Goal: Information Seeking & Learning: Learn about a topic

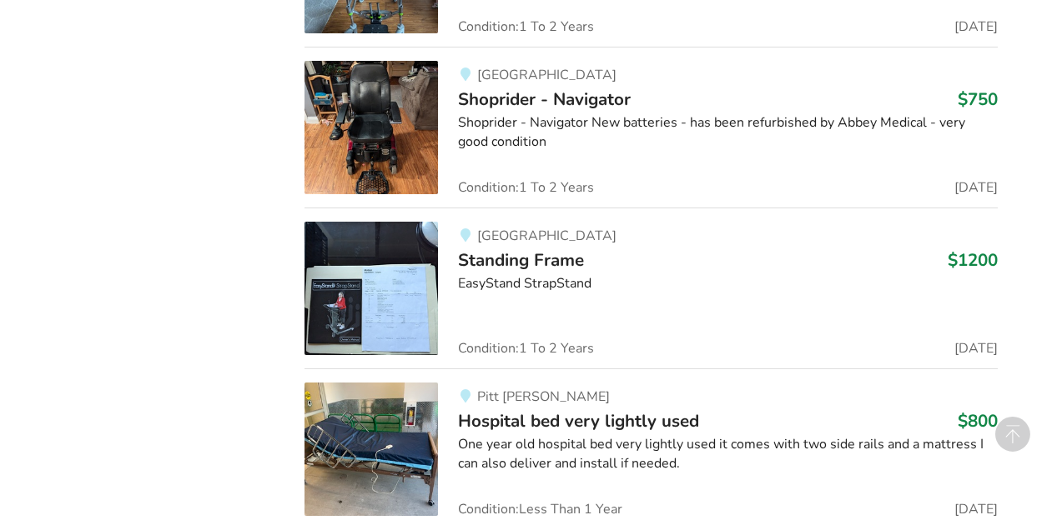
scroll to position [3163, 0]
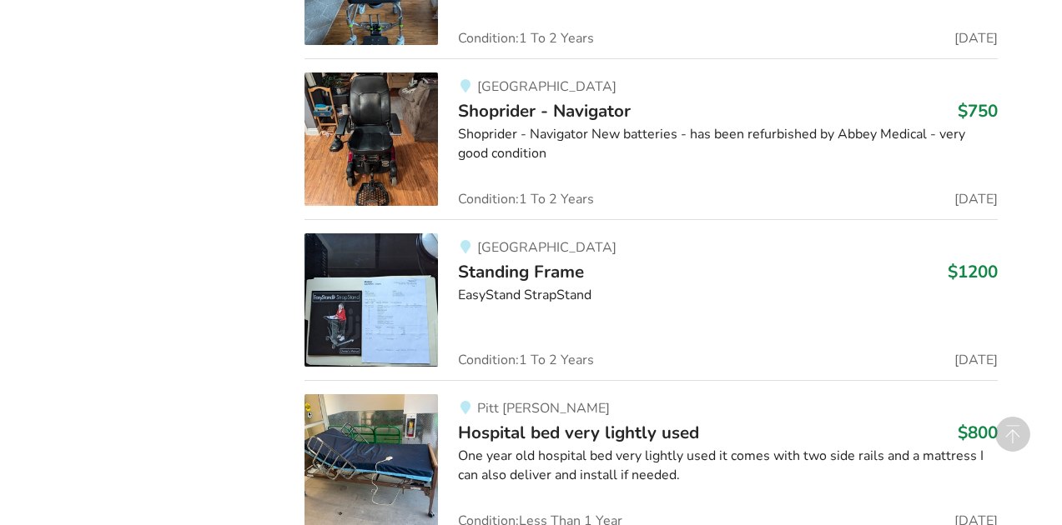
click at [570, 274] on span "Standing Frame" at bounding box center [521, 271] width 126 height 23
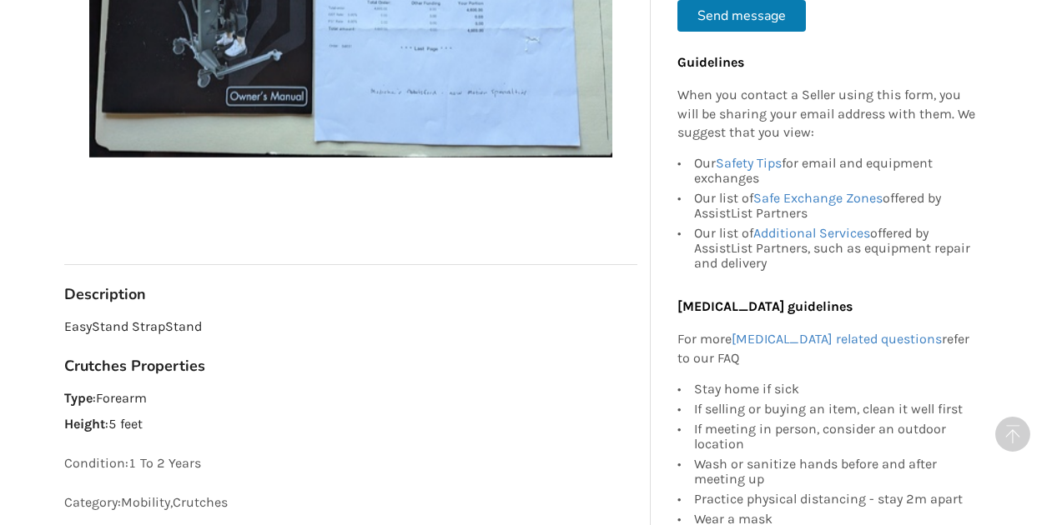
scroll to position [682, 0]
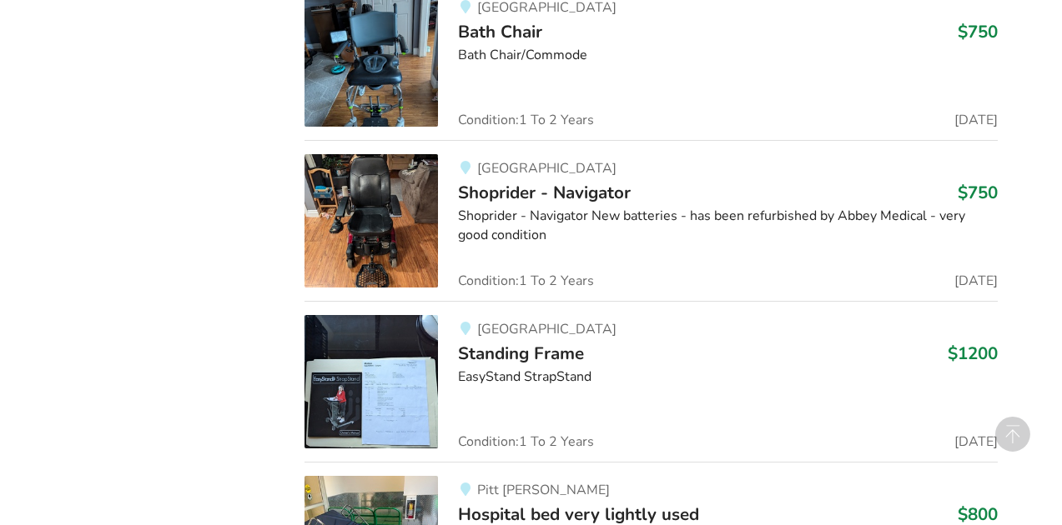
scroll to position [3077, 0]
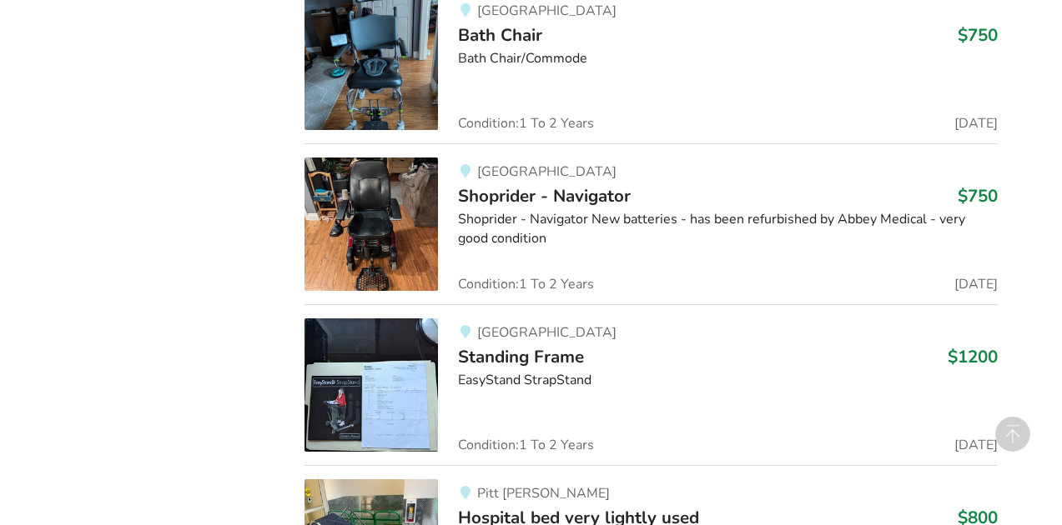
click at [580, 200] on span "Shoprider - Navigator" at bounding box center [544, 195] width 173 height 23
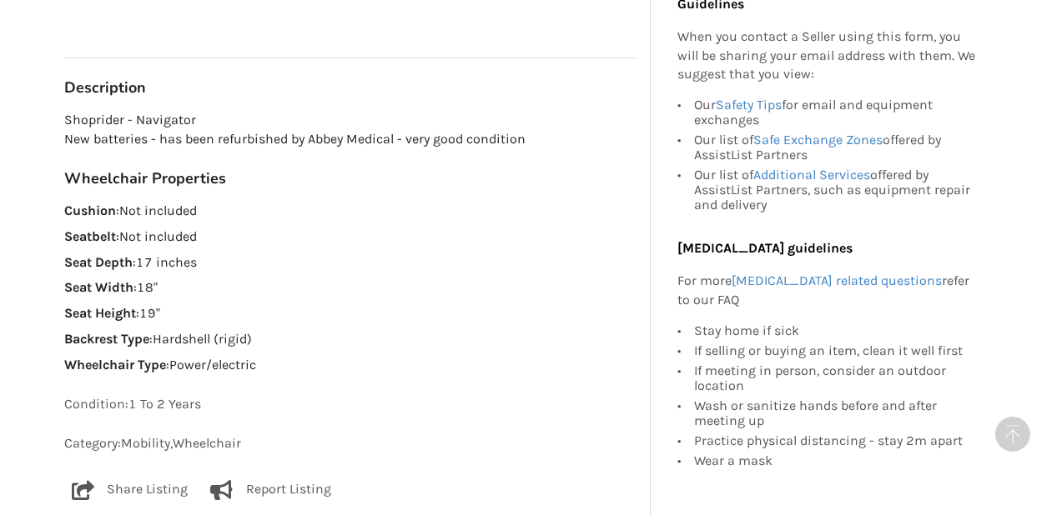
scroll to position [875, 0]
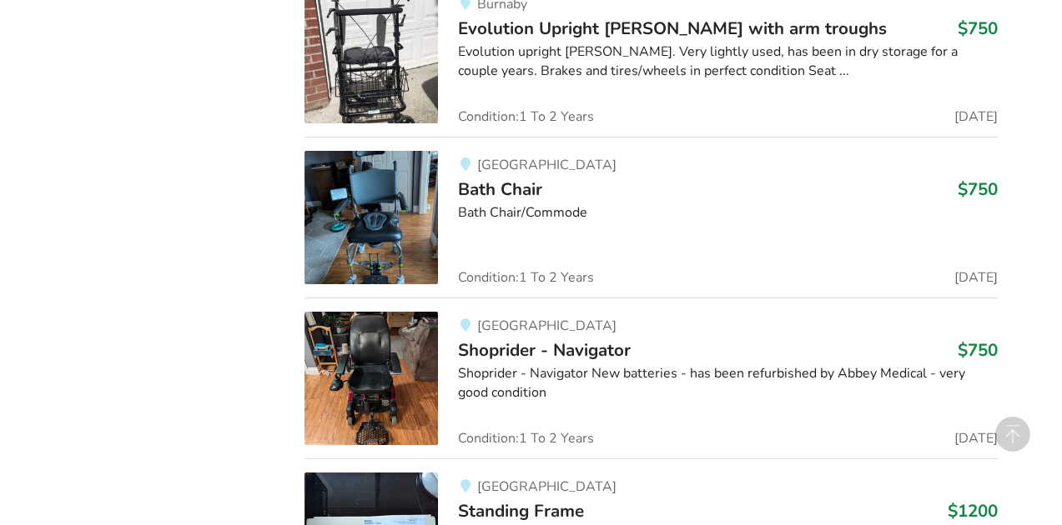
scroll to position [2917, 0]
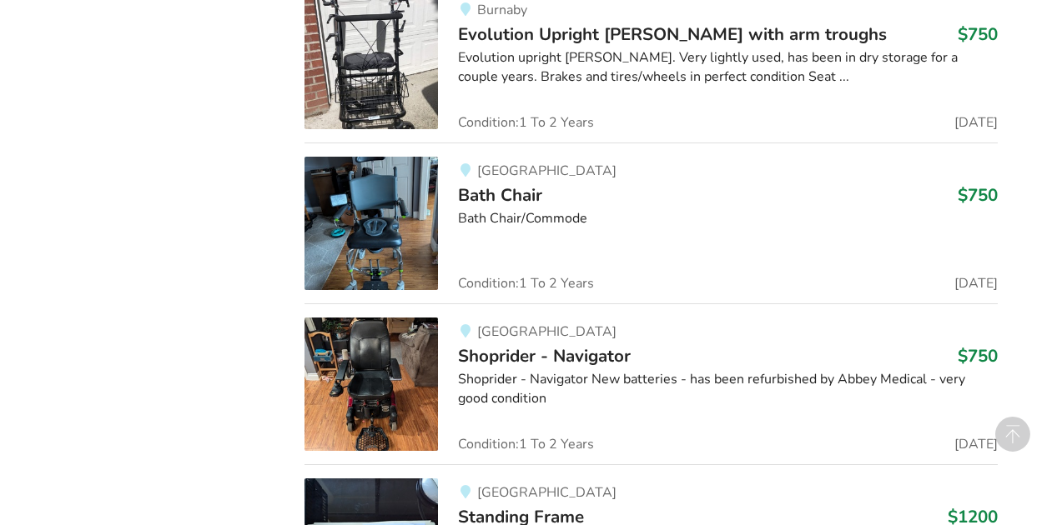
click at [518, 193] on span "Bath Chair" at bounding box center [500, 194] width 84 height 23
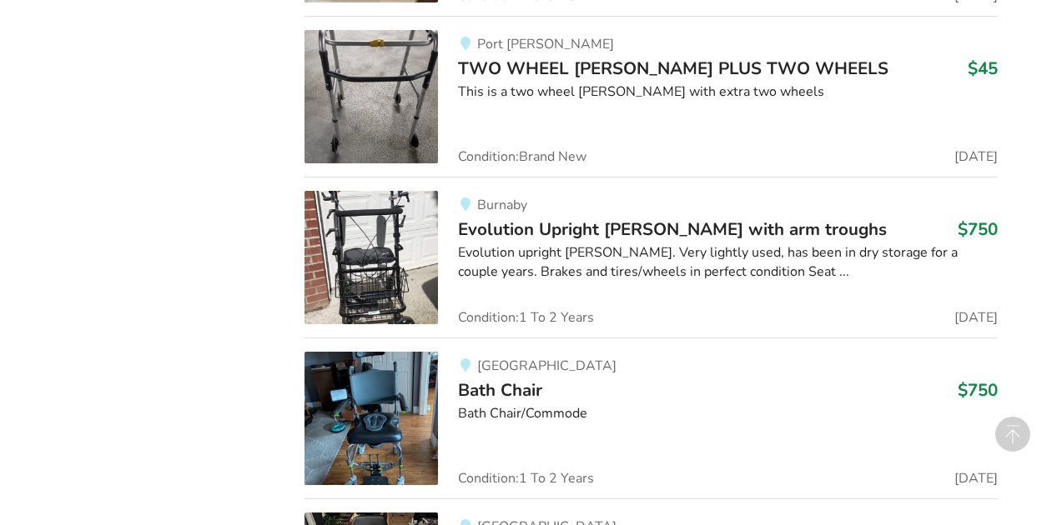
scroll to position [2720, 0]
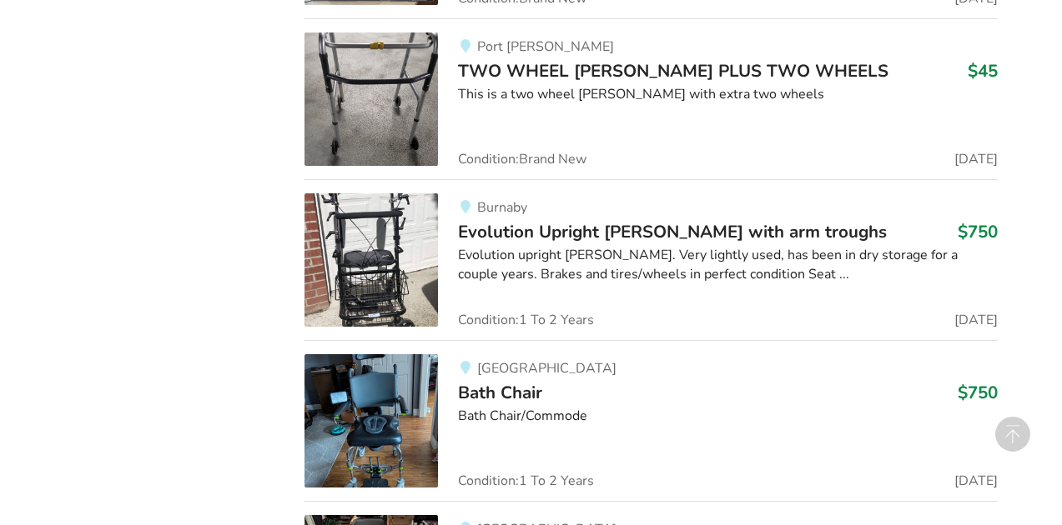
click at [538, 234] on span "Evolution Upright [PERSON_NAME] with arm troughs" at bounding box center [672, 231] width 429 height 23
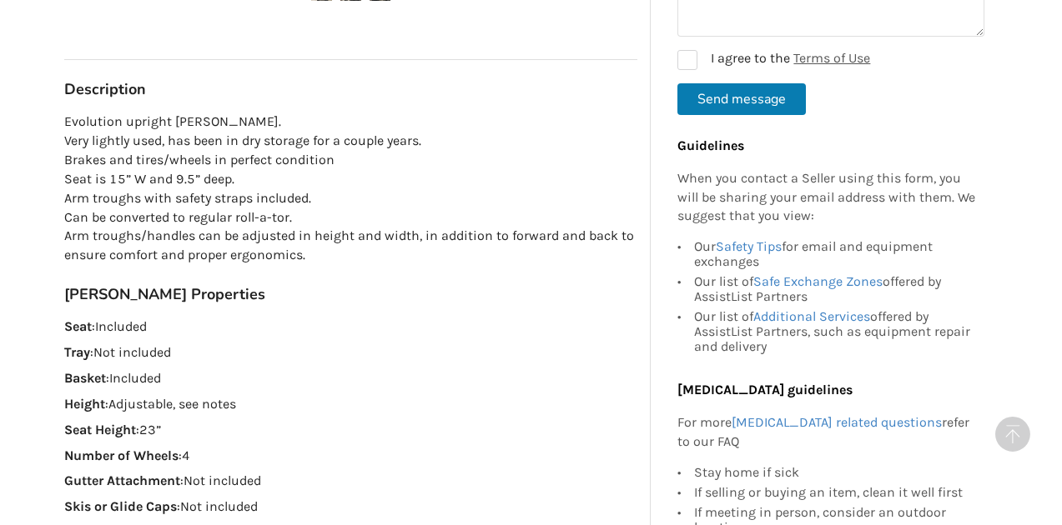
scroll to position [967, 0]
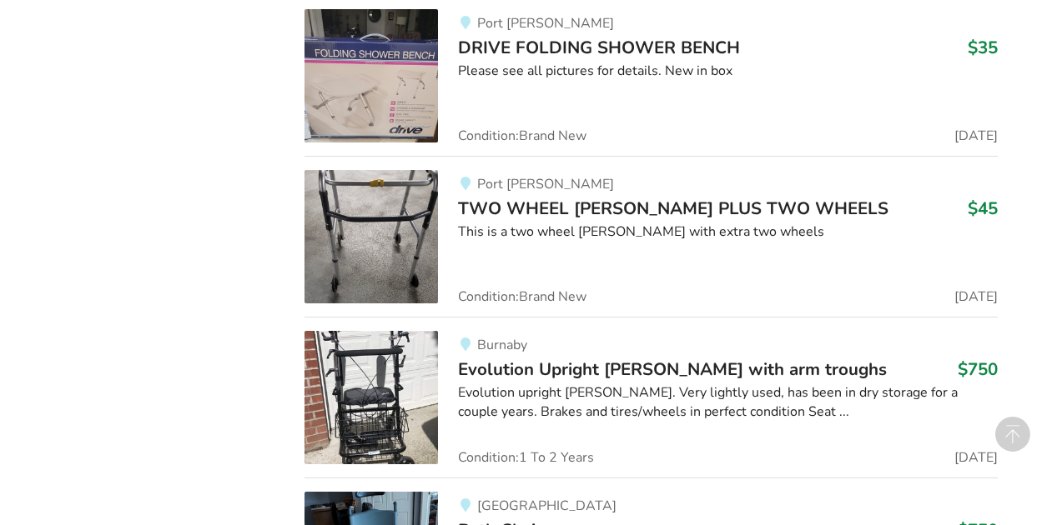
scroll to position [2581, 0]
click at [536, 209] on span "TWO WHEEL [PERSON_NAME] PLUS TWO WHEELS" at bounding box center [673, 209] width 430 height 23
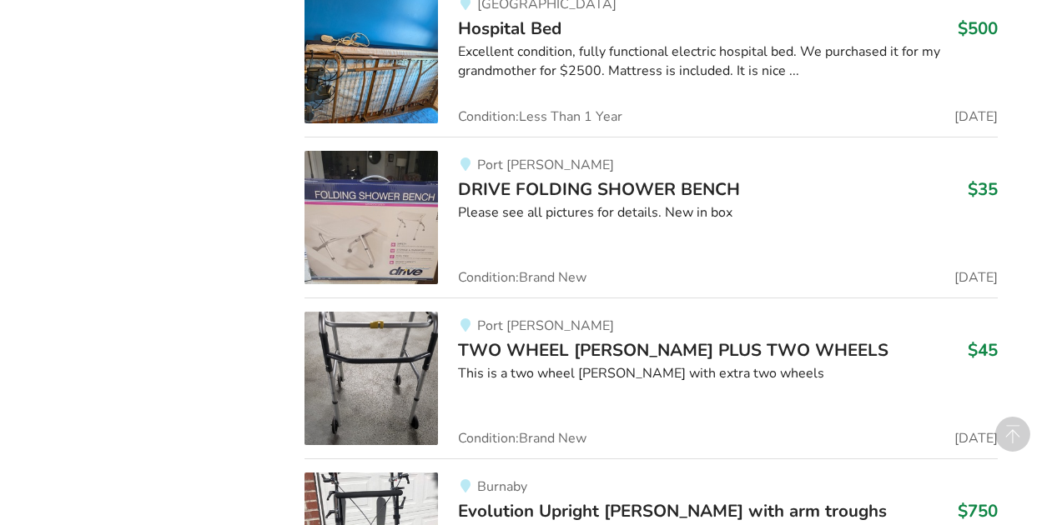
scroll to position [2437, 0]
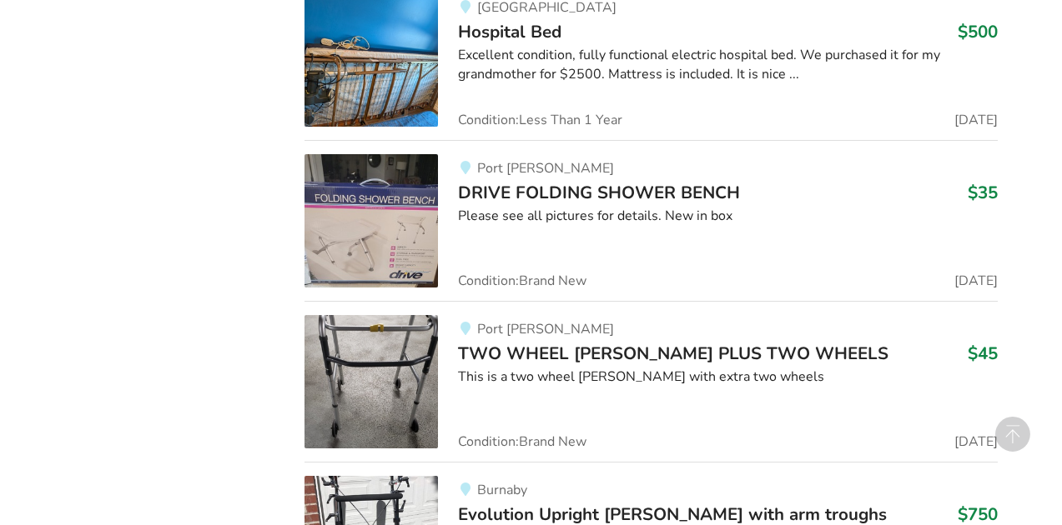
click at [545, 185] on span "DRIVE FOLDING SHOWER BENCH" at bounding box center [599, 192] width 282 height 23
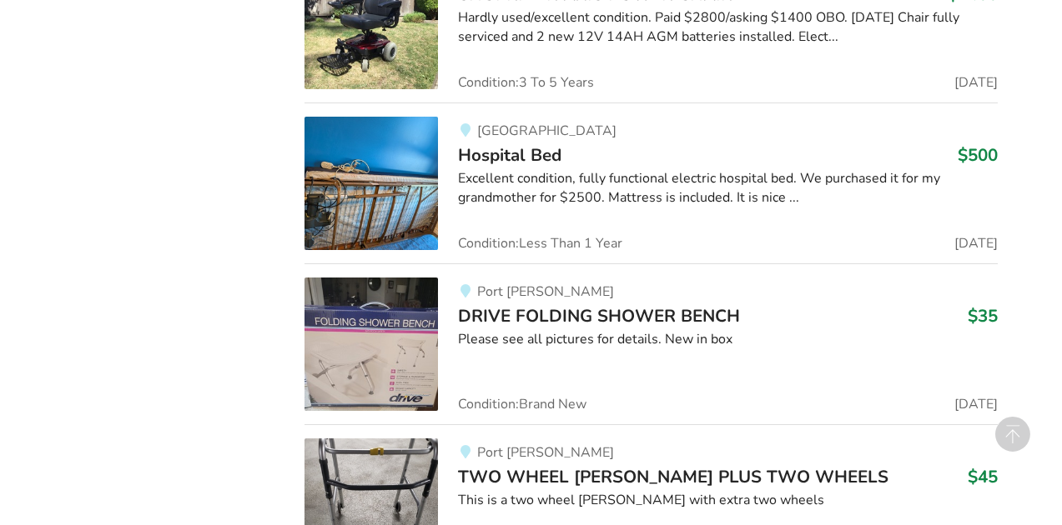
scroll to position [2304, 0]
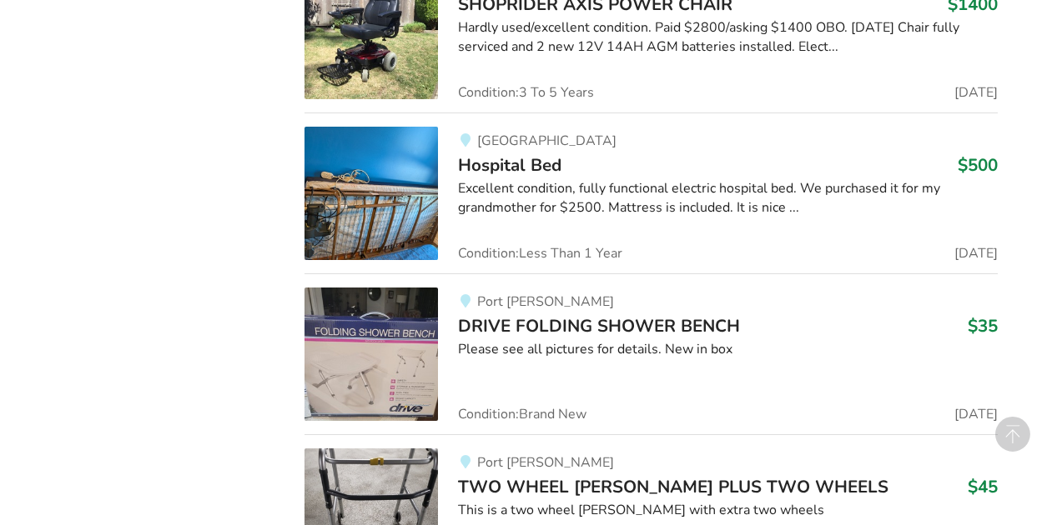
click at [536, 163] on span "Hospital Bed" at bounding box center [509, 164] width 103 height 23
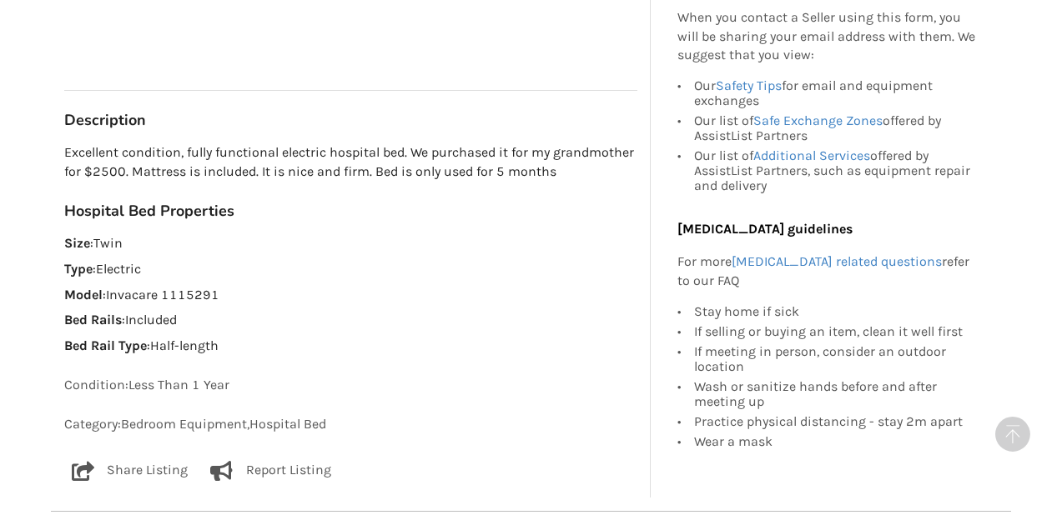
scroll to position [843, 0]
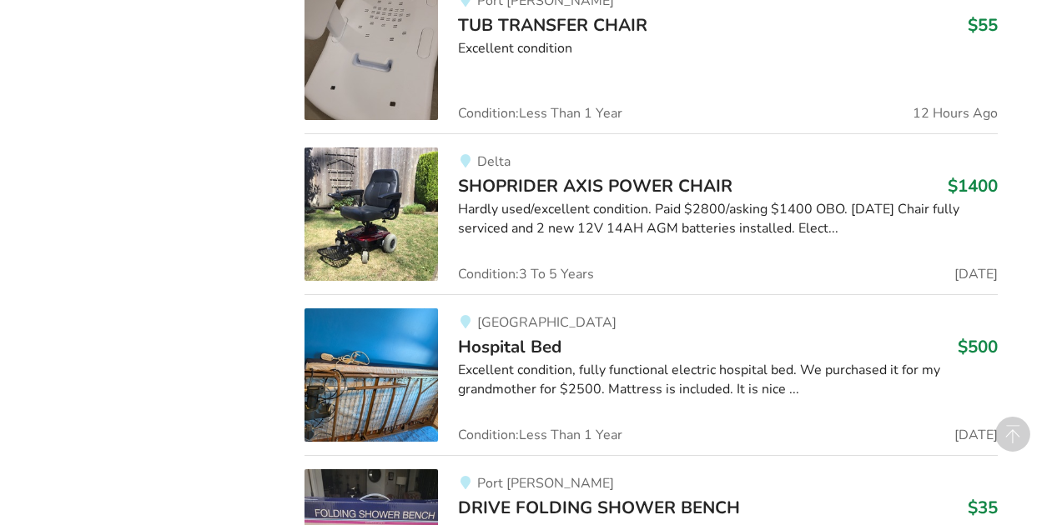
scroll to position [2103, 0]
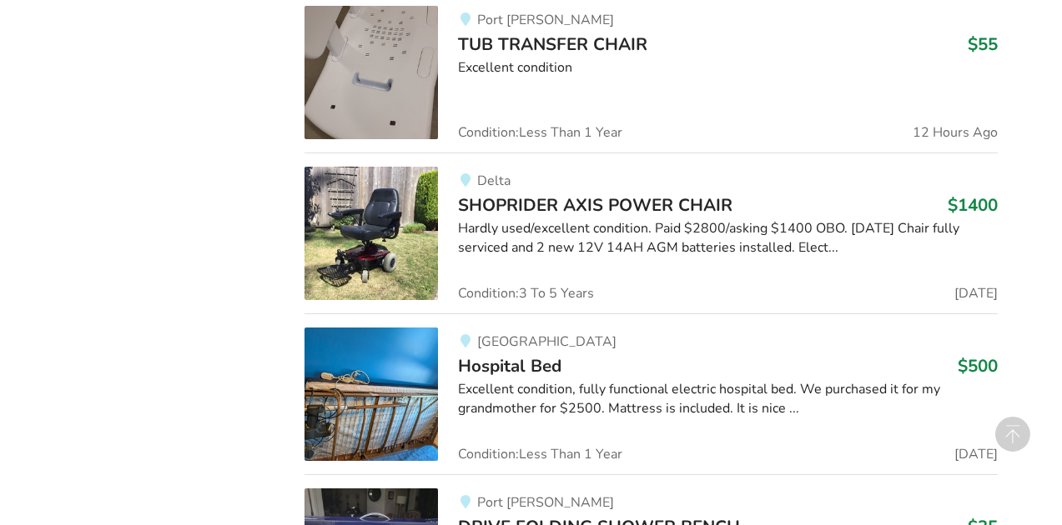
click at [552, 214] on span "SHOPRIDER AXIS POWER CHAIR" at bounding box center [595, 204] width 274 height 23
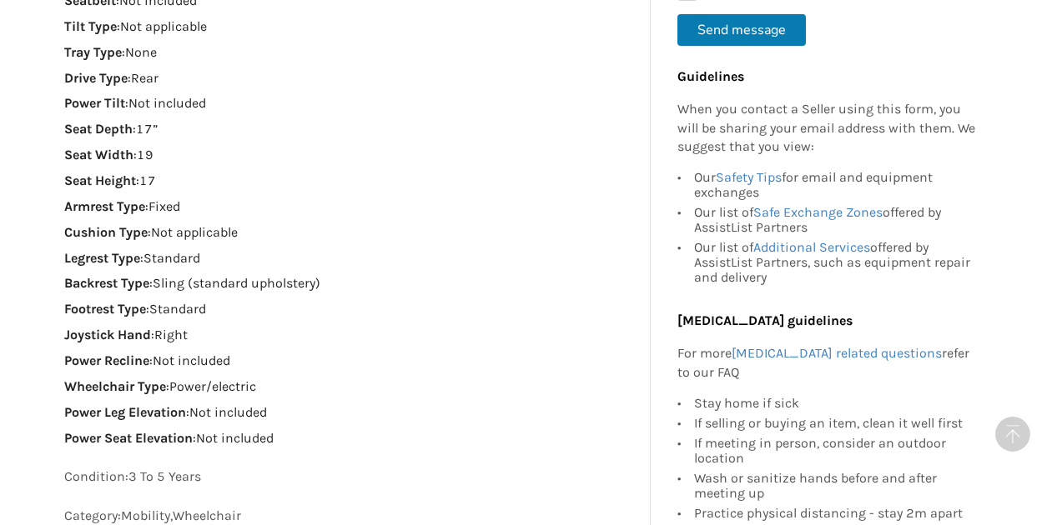
scroll to position [1280, 0]
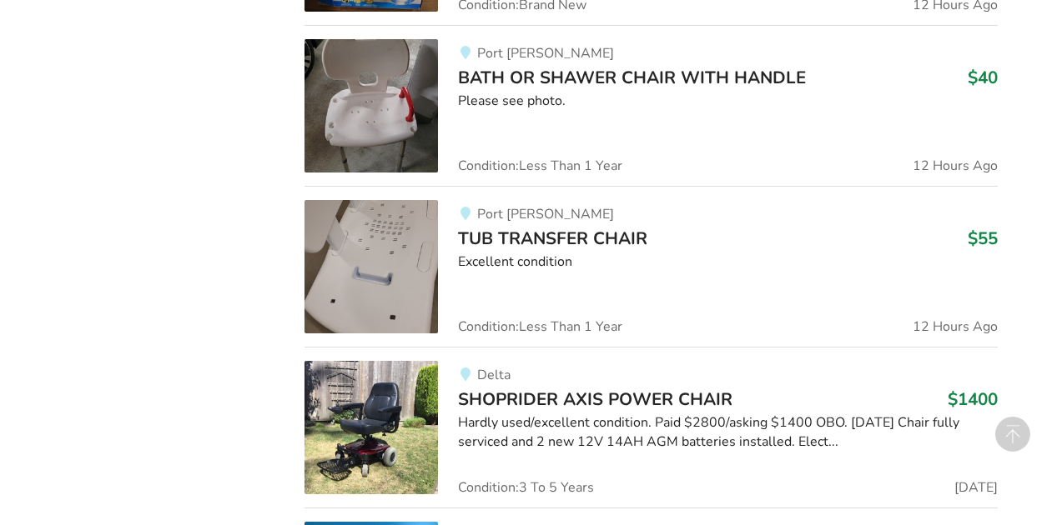
scroll to position [1902, 0]
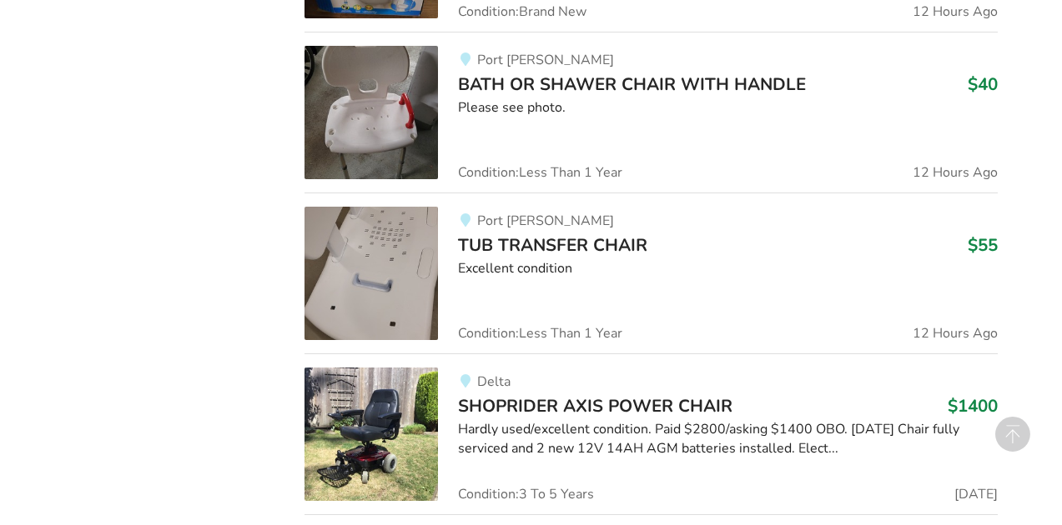
click at [545, 243] on span "TUB TRANSFER CHAIR" at bounding box center [552, 245] width 189 height 23
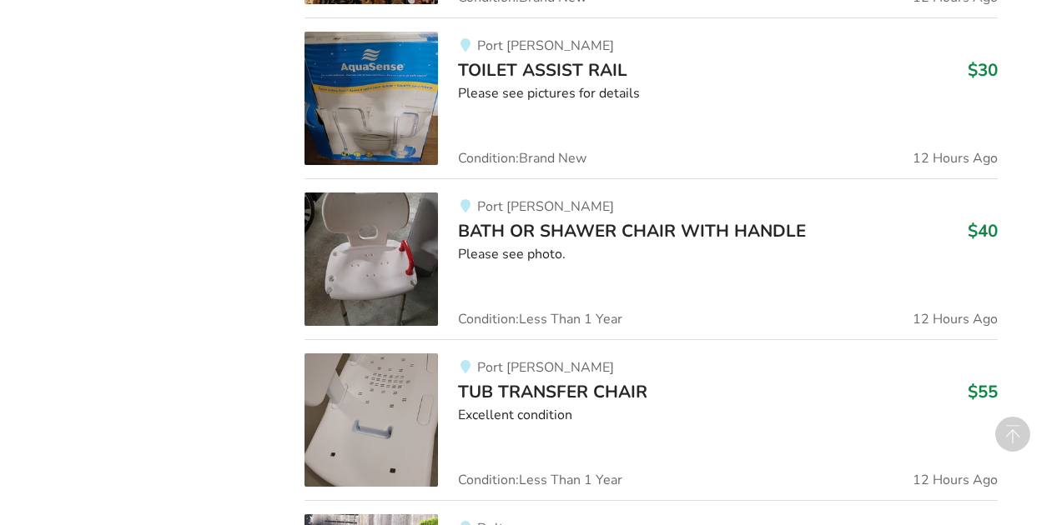
scroll to position [1748, 0]
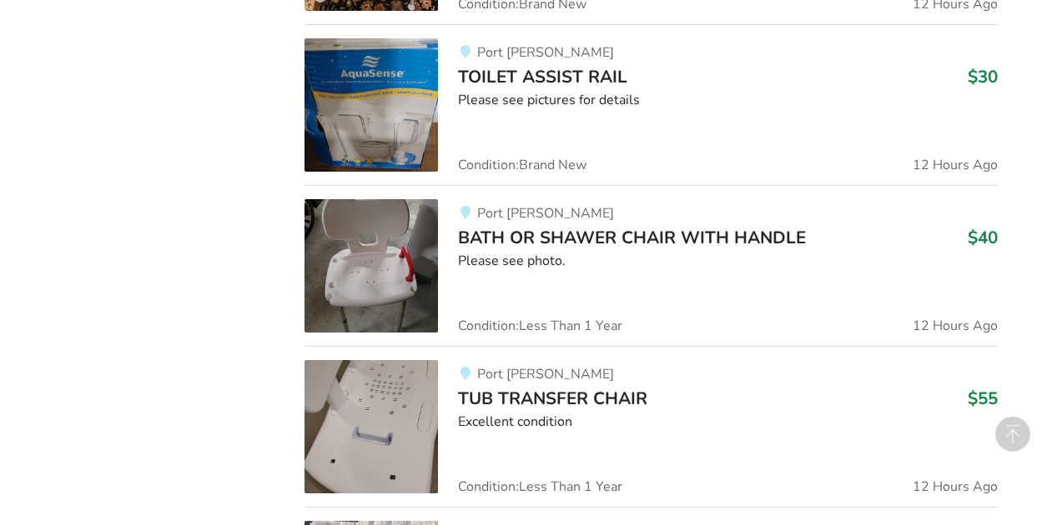
click at [496, 229] on span "BATH OR SHAWER CHAIR WITH HANDLE" at bounding box center [632, 237] width 348 height 23
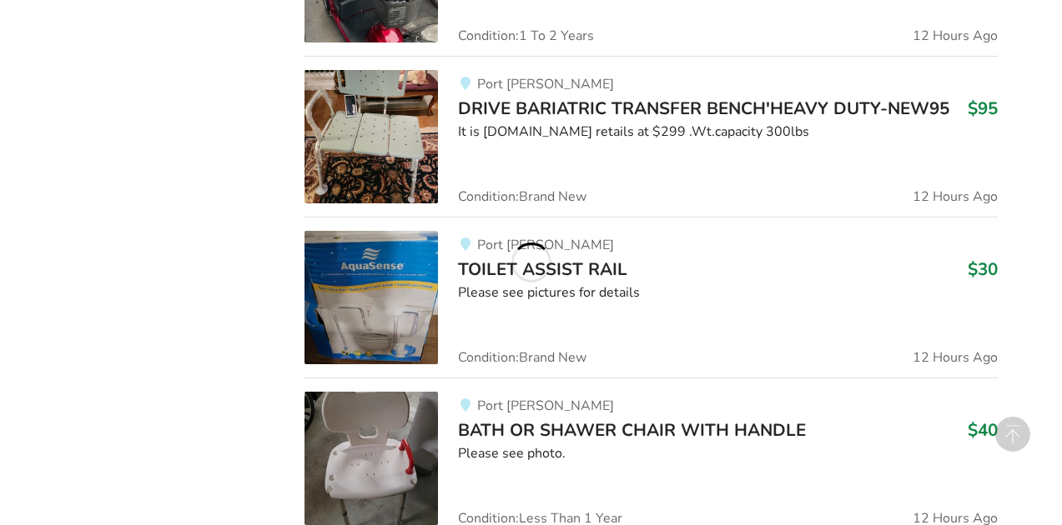
scroll to position [1552, 0]
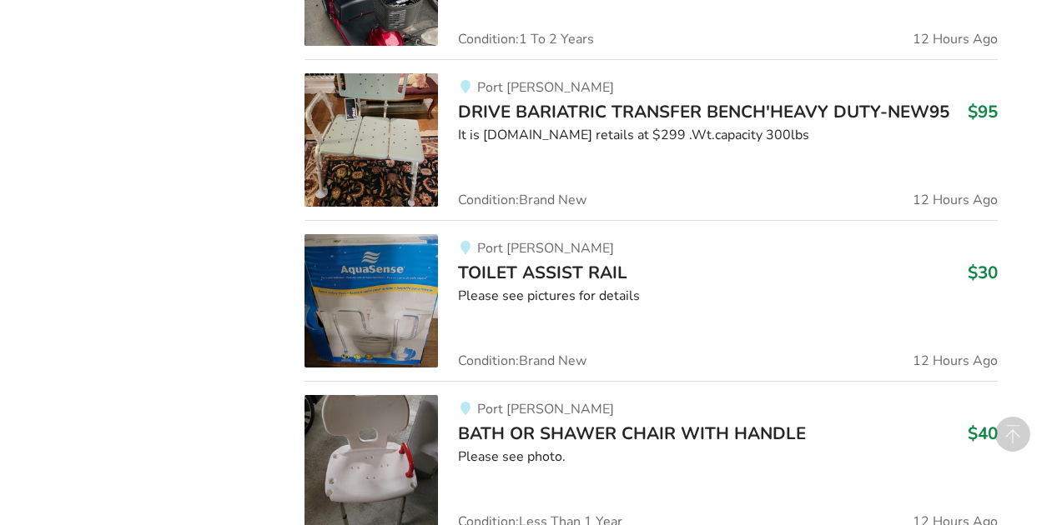
click at [576, 267] on span "TOILET ASSIST RAIL" at bounding box center [542, 272] width 169 height 23
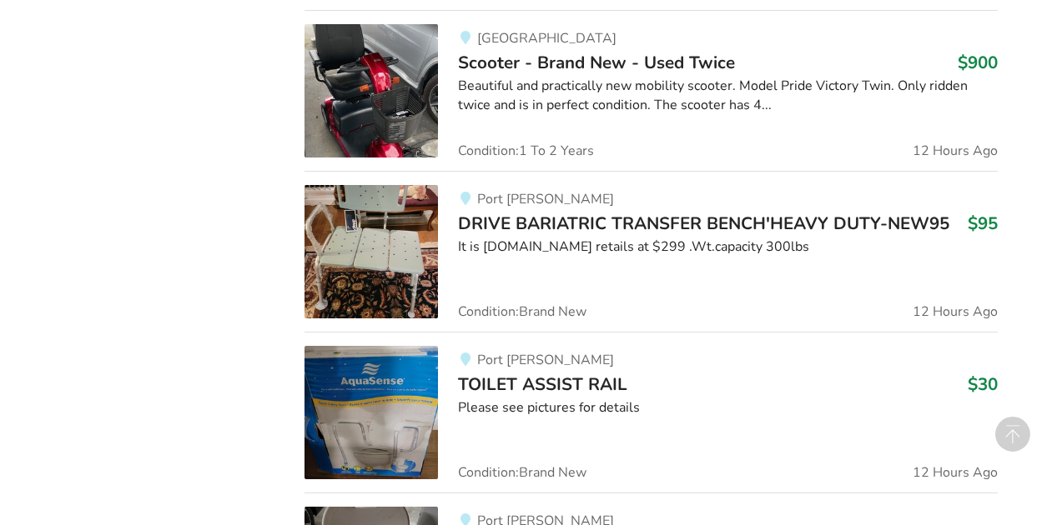
scroll to position [1433, 0]
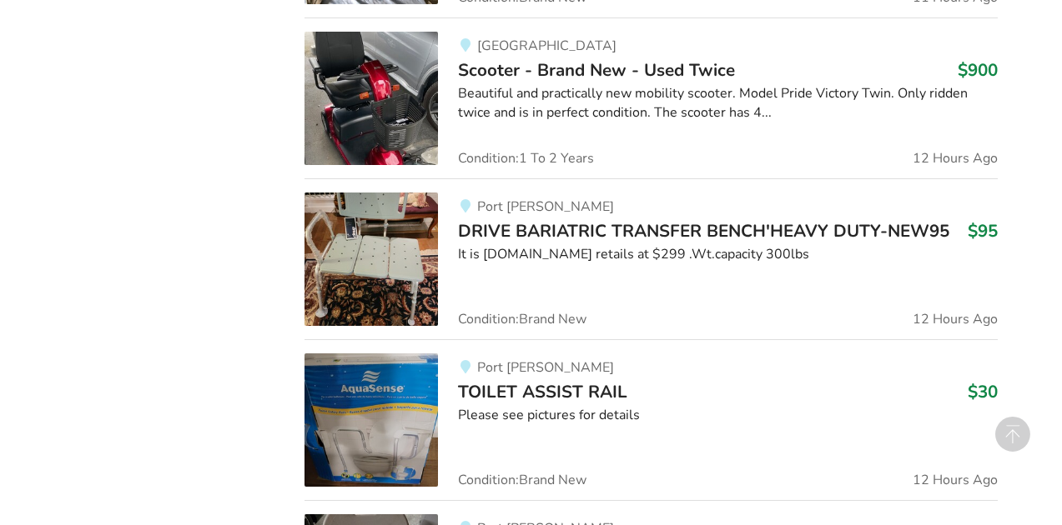
click at [510, 238] on span "DRIVE BARIATRIC TRANSFER BENCH'HEAVY DUTY-NEW95" at bounding box center [703, 230] width 491 height 23
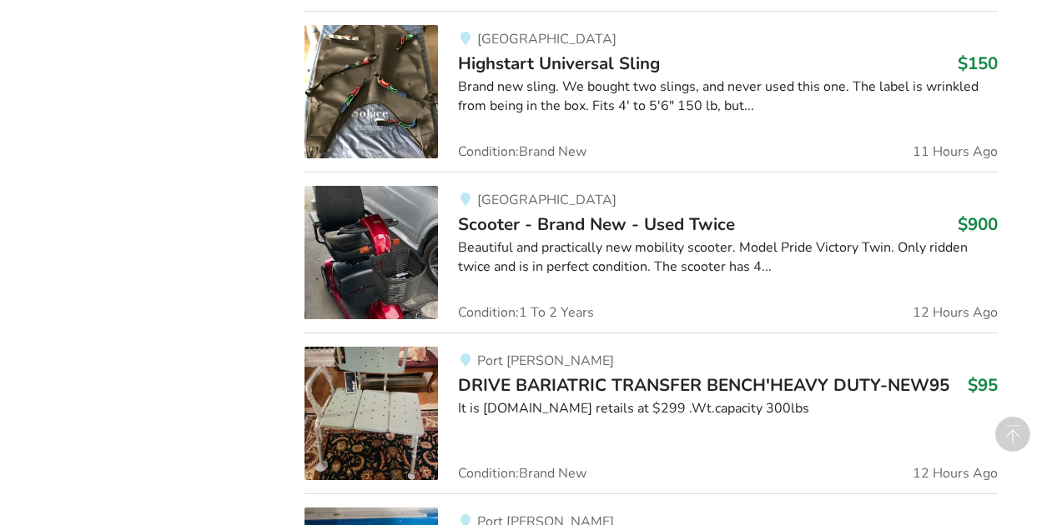
scroll to position [1273, 0]
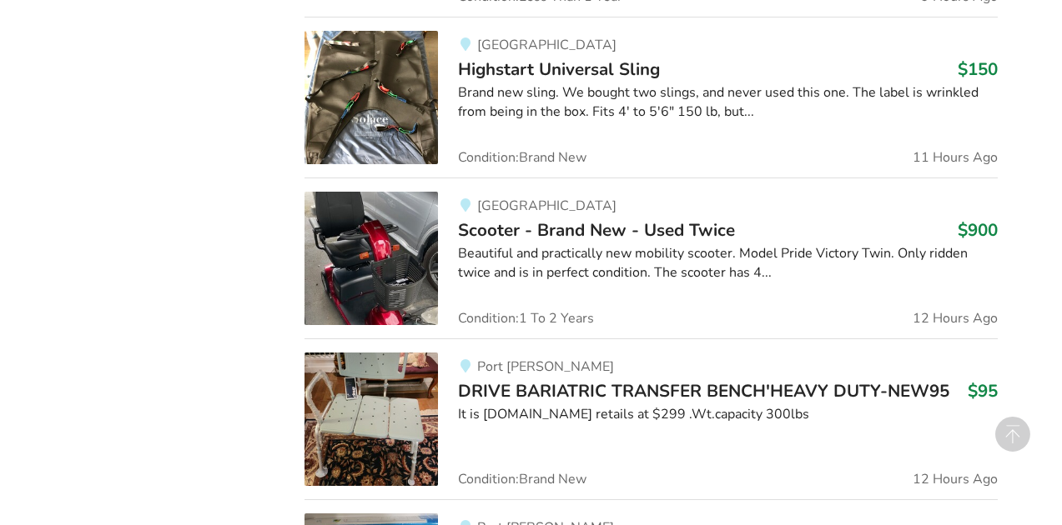
click at [515, 234] on span "Scooter - Brand New - Used Twice" at bounding box center [596, 230] width 277 height 23
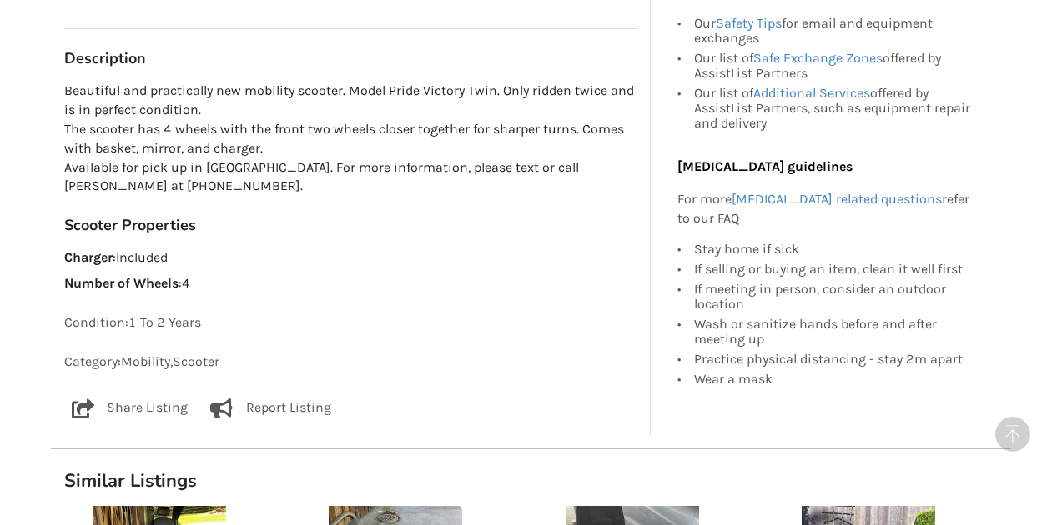
scroll to position [953, 0]
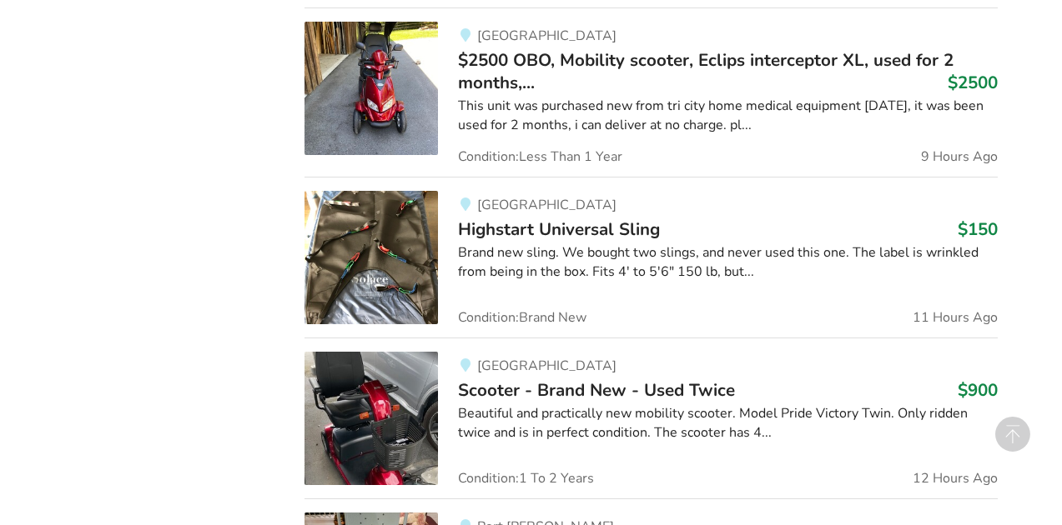
scroll to position [1104, 0]
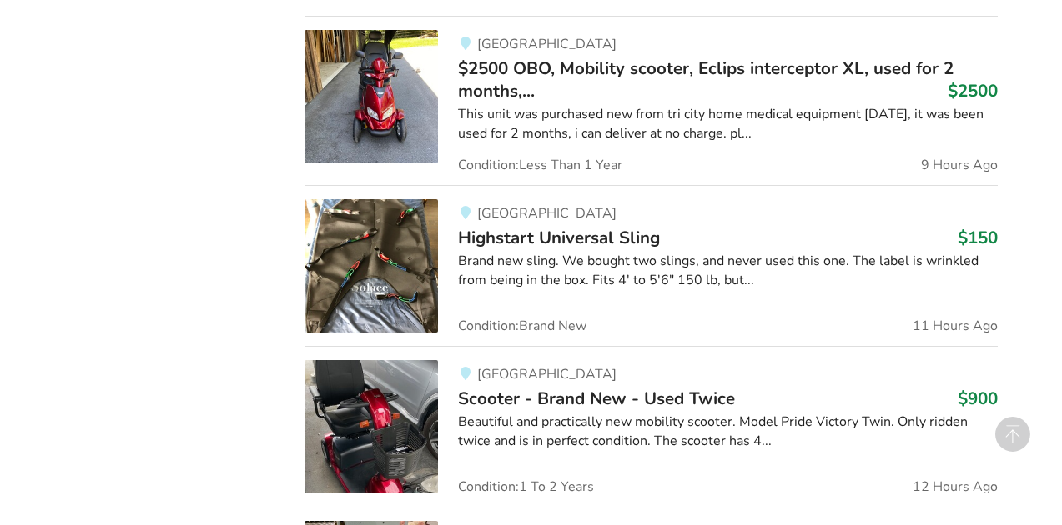
click at [501, 229] on span "Highstart Universal Sling" at bounding box center [559, 237] width 202 height 23
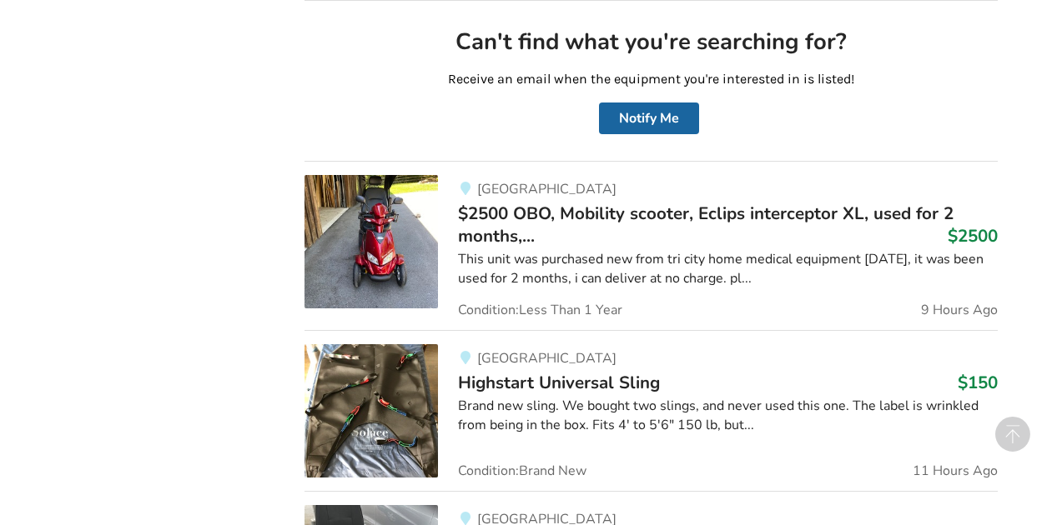
scroll to position [955, 0]
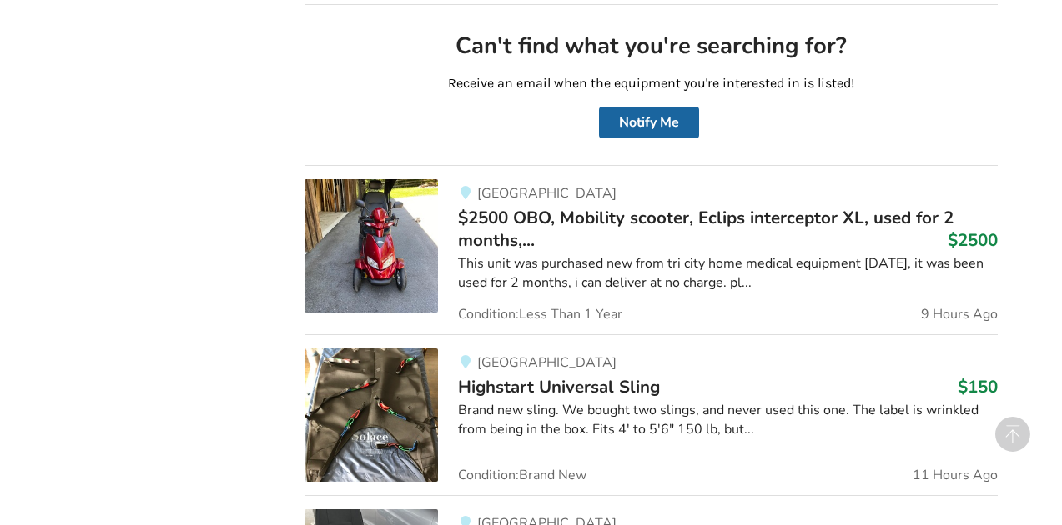
click at [513, 219] on span "$2500 OBO, Mobility scooter, Eclips interceptor XL, used for 2 months,..." at bounding box center [705, 228] width 495 height 45
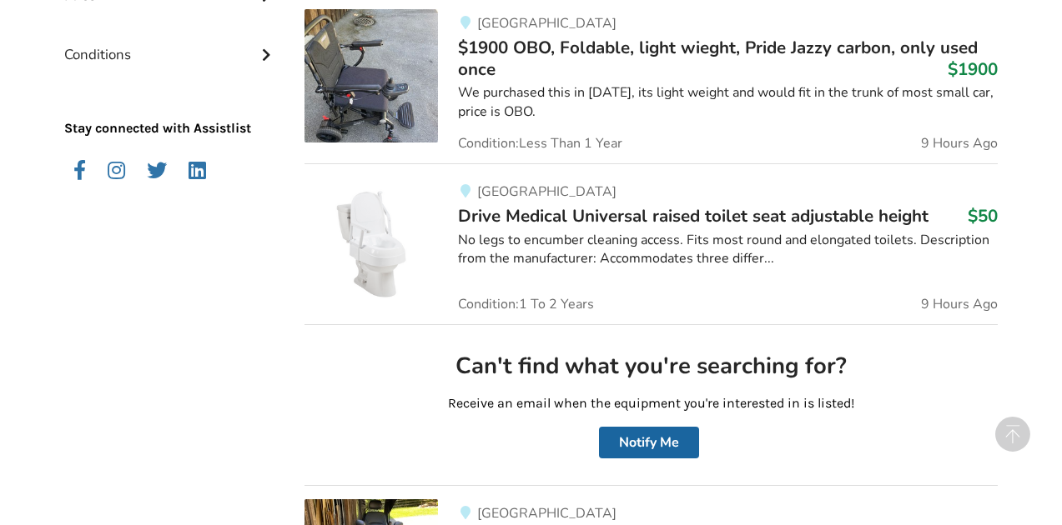
scroll to position [631, 0]
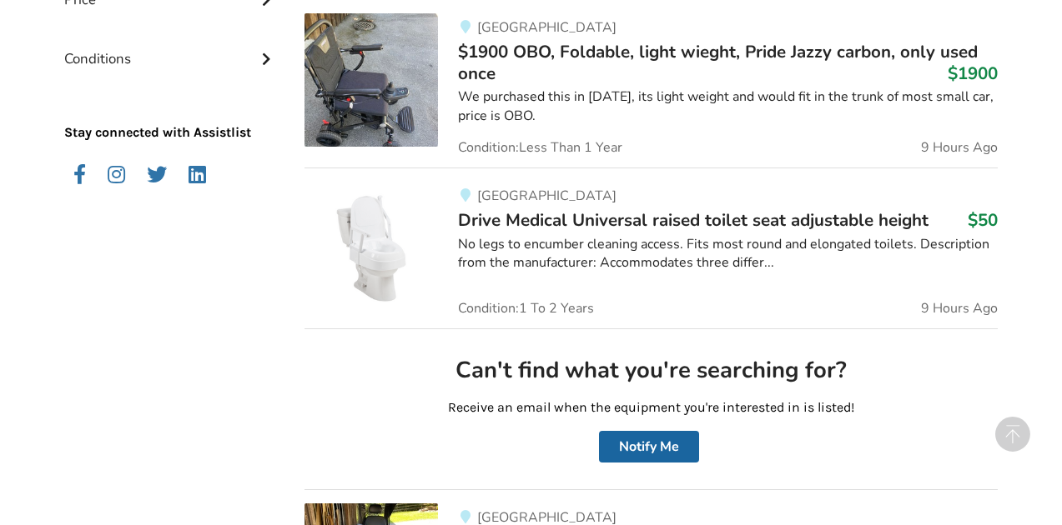
click at [520, 219] on span "Drive Medical Universal raised toilet seat adjustable height" at bounding box center [693, 220] width 470 height 23
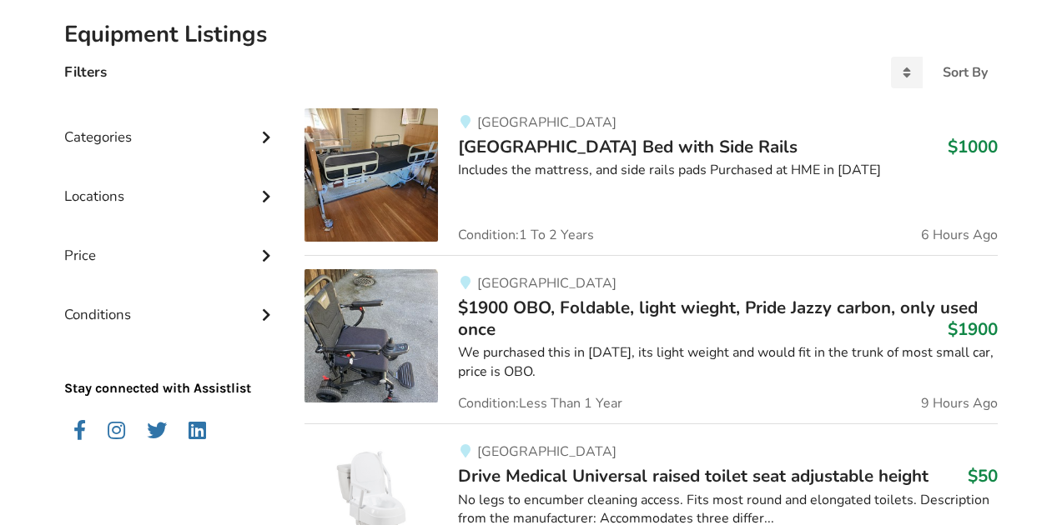
scroll to position [371, 0]
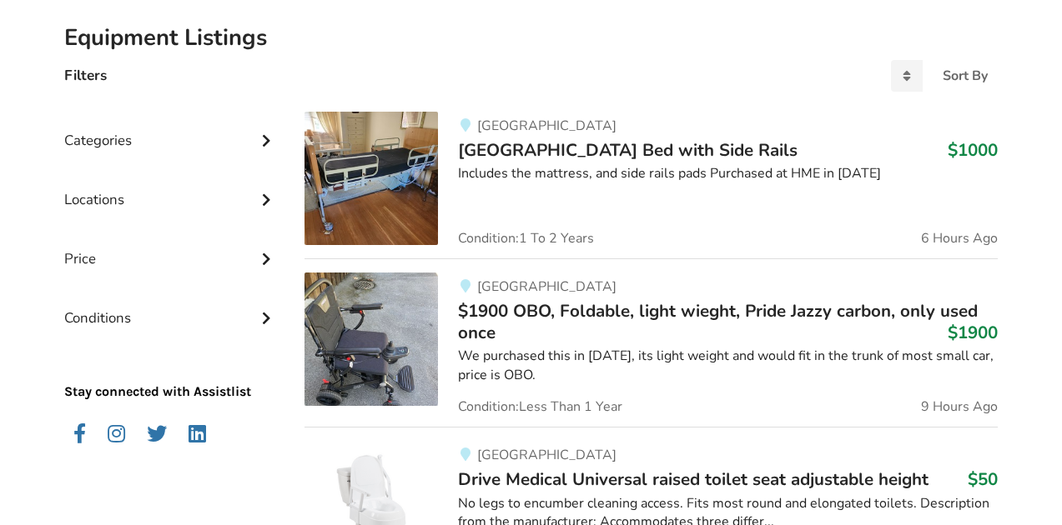
click at [495, 309] on span "$1900 OBO, Foldable, light wieght, Pride Jazzy carbon, only used once" at bounding box center [718, 321] width 520 height 45
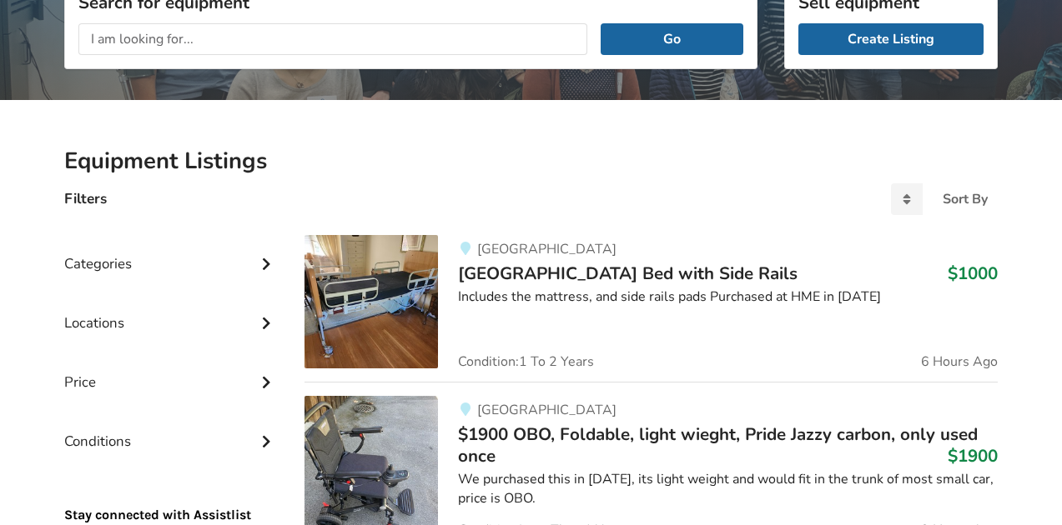
scroll to position [246, 0]
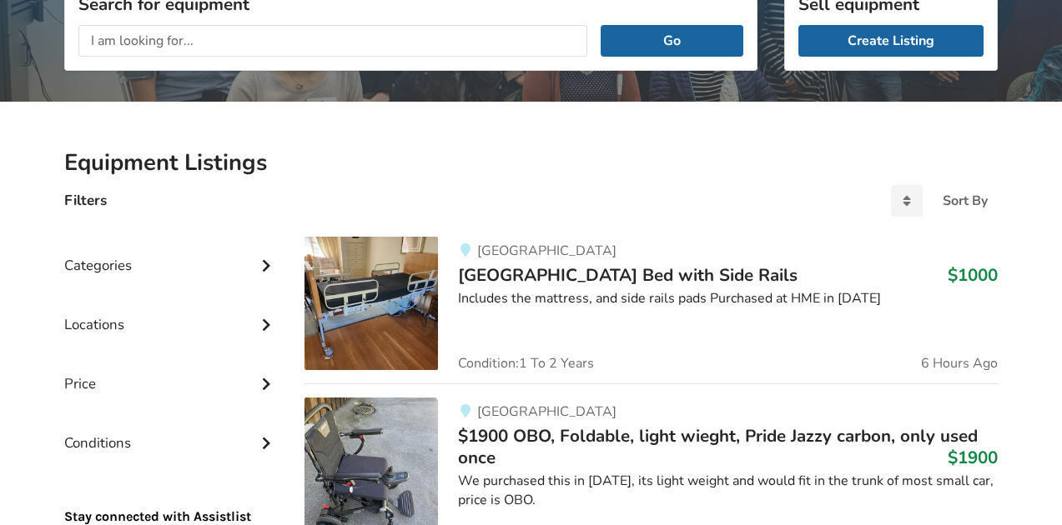
click at [521, 267] on span "[GEOGRAPHIC_DATA] Bed with Side Rails" at bounding box center [627, 275] width 339 height 23
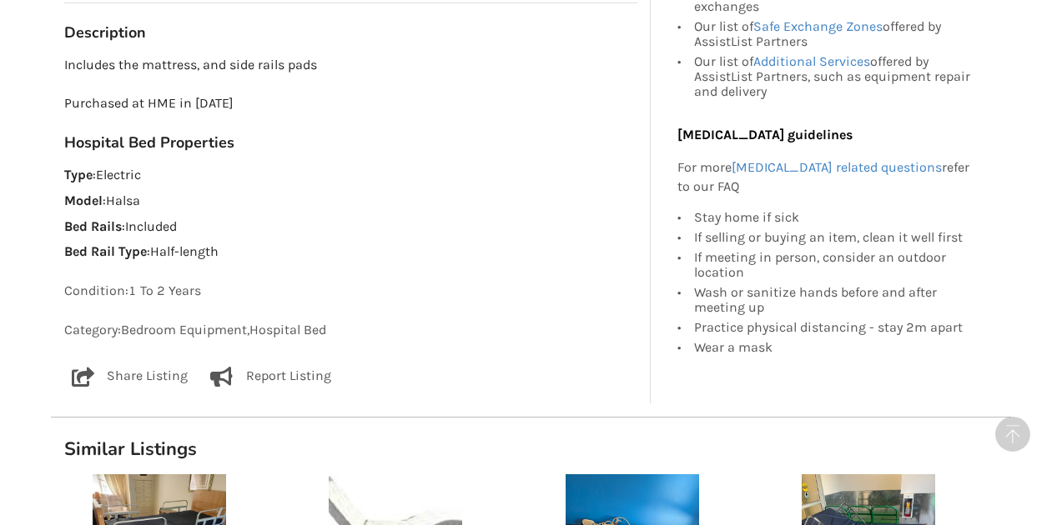
scroll to position [246, 0]
